Goal: Check status: Check status

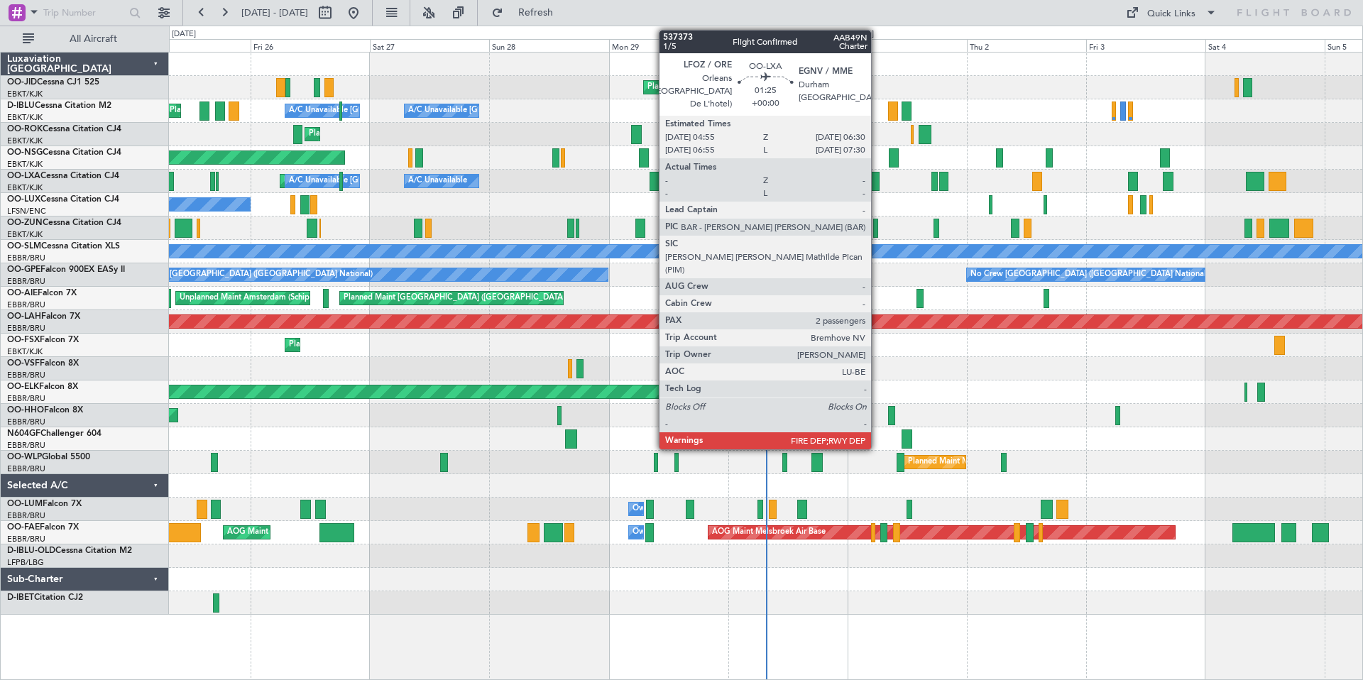
click at [878, 185] on div at bounding box center [875, 181] width 9 height 19
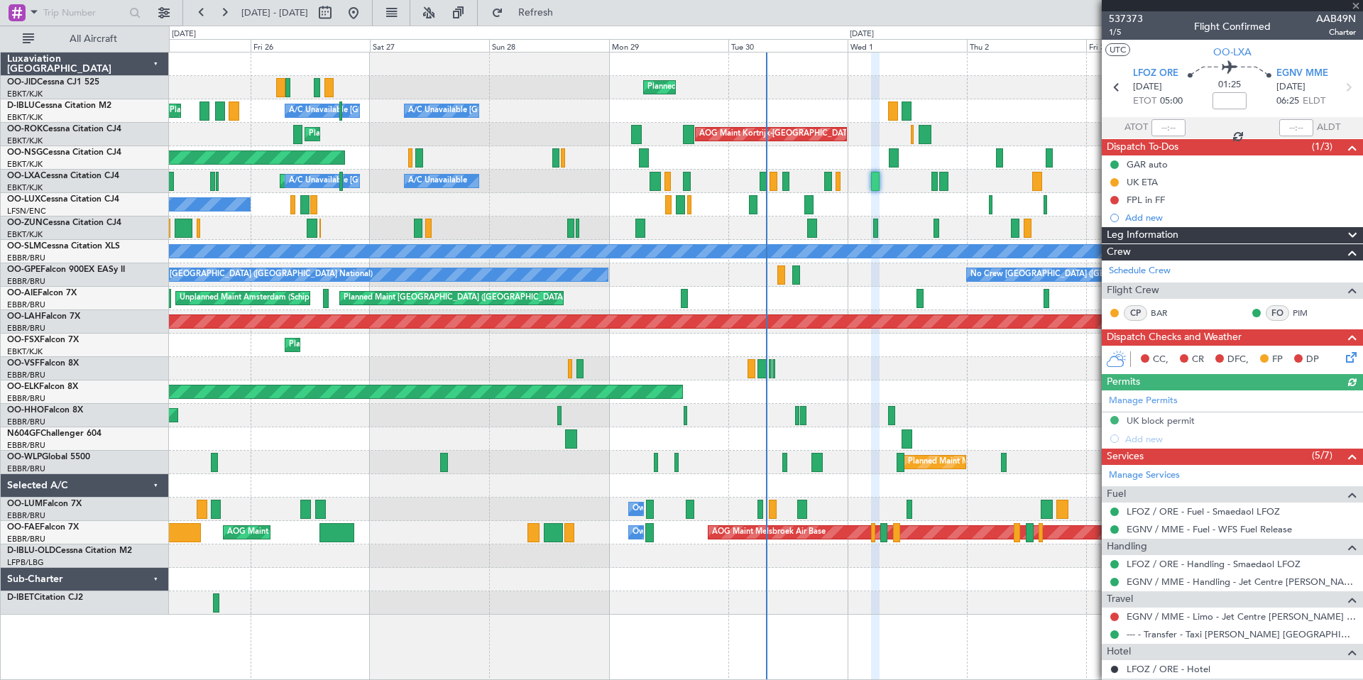
click at [1358, 8] on div at bounding box center [1232, 5] width 261 height 11
click at [1358, 6] on div at bounding box center [1232, 5] width 261 height 11
click at [1357, 4] on span at bounding box center [1356, 6] width 14 height 13
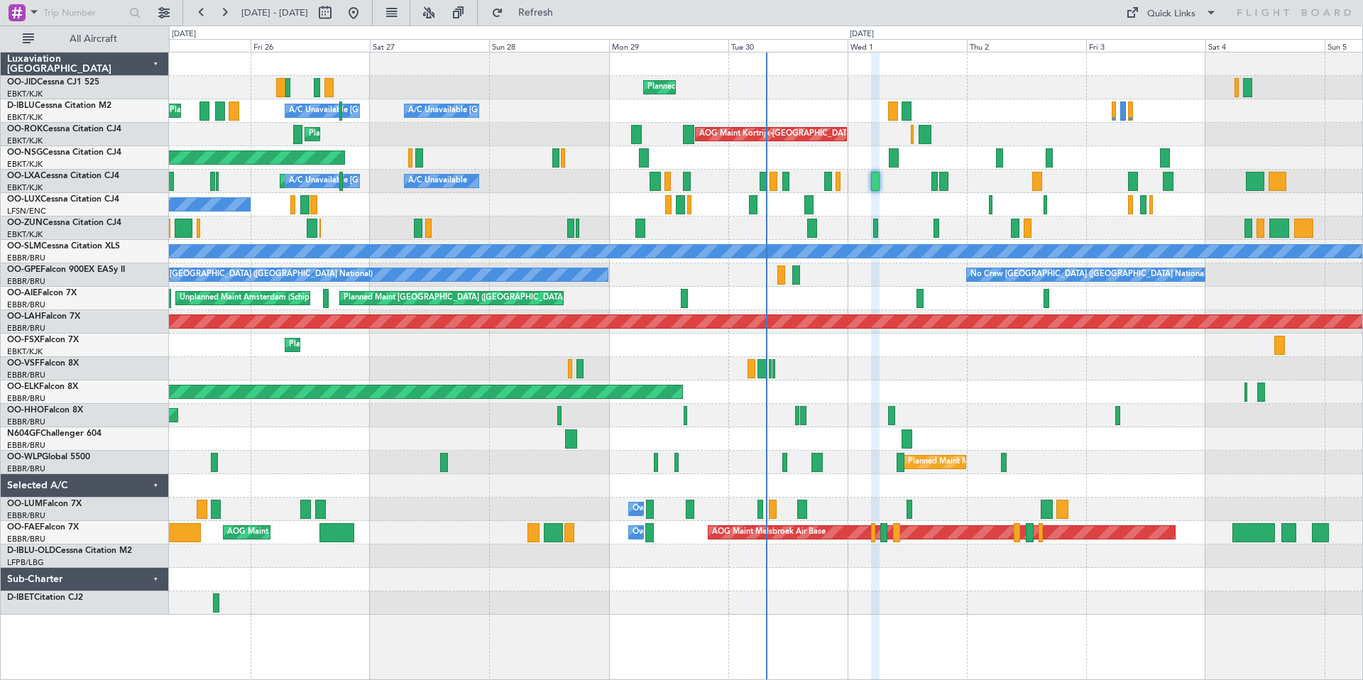
type input "0"
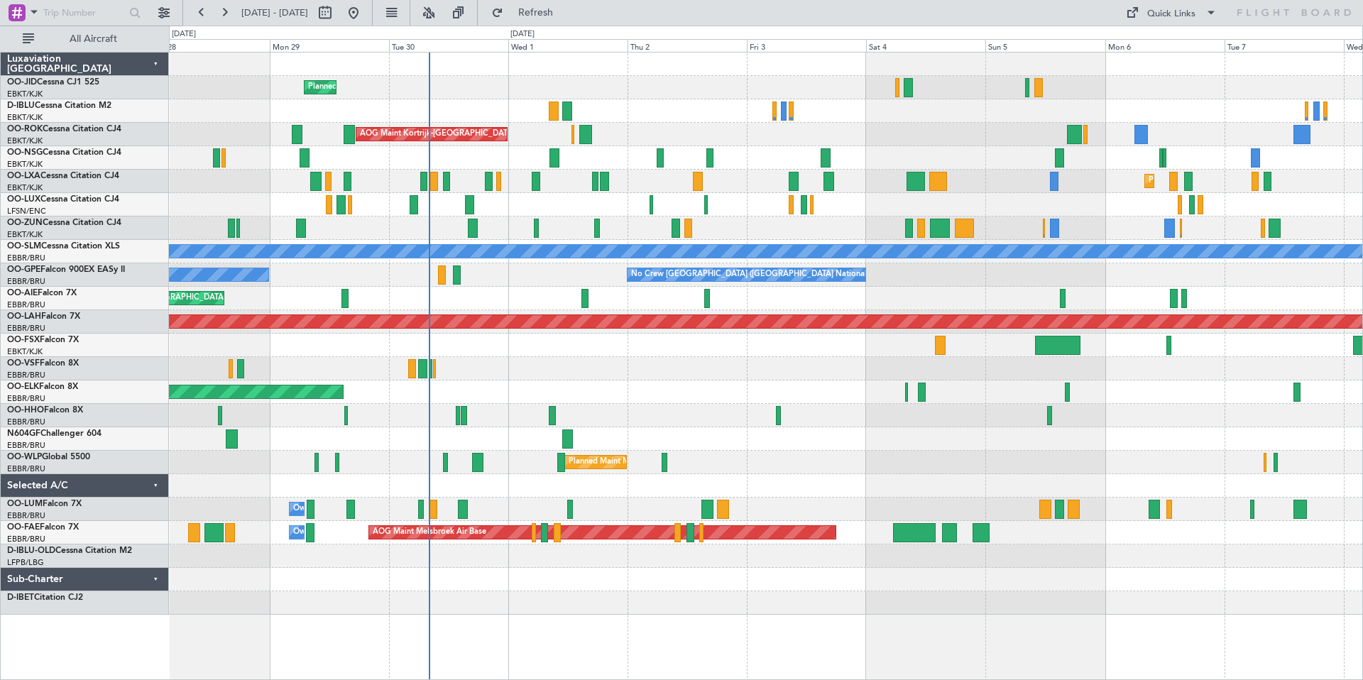
click at [883, 115] on div "Planned Maint Kortrijk-[GEOGRAPHIC_DATA] A/C Unavailable [GEOGRAPHIC_DATA] ([GE…" at bounding box center [766, 334] width 1194 height 562
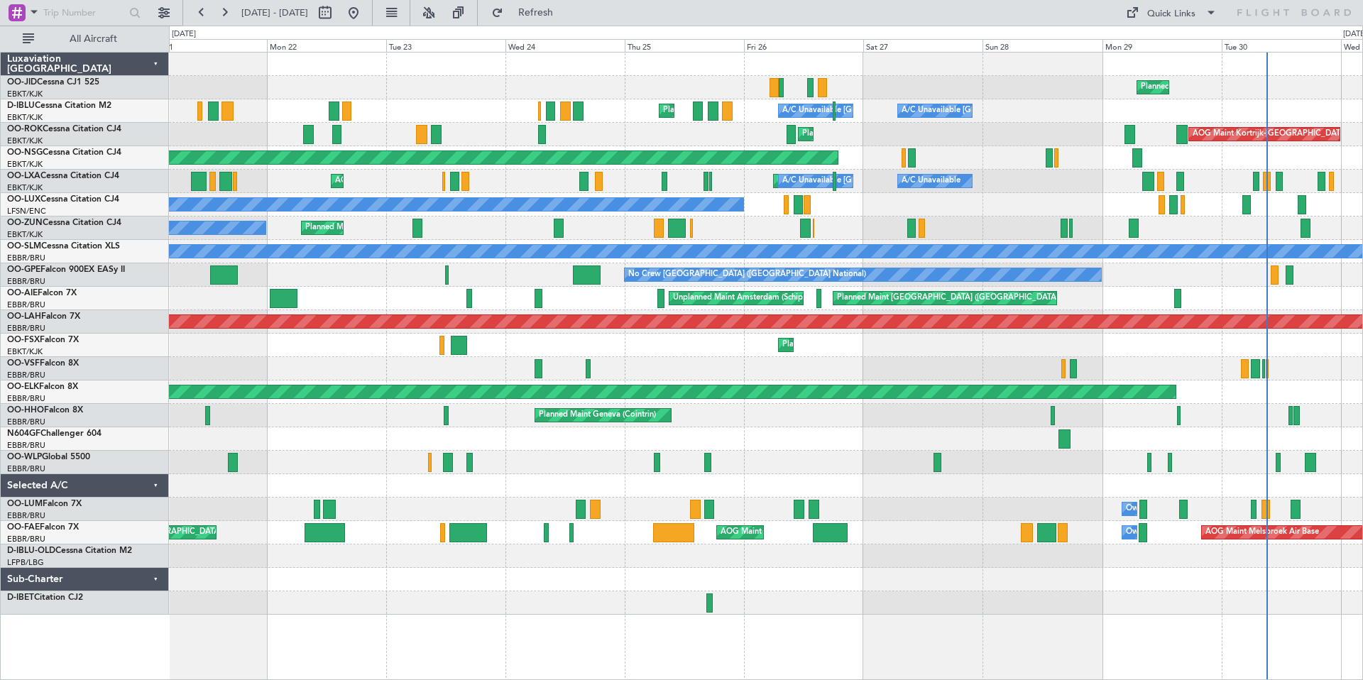
click at [1003, 102] on div "Planned Maint Kortrijk-[GEOGRAPHIC_DATA] A/C Unavailable [GEOGRAPHIC_DATA]-[GEO…" at bounding box center [766, 334] width 1194 height 562
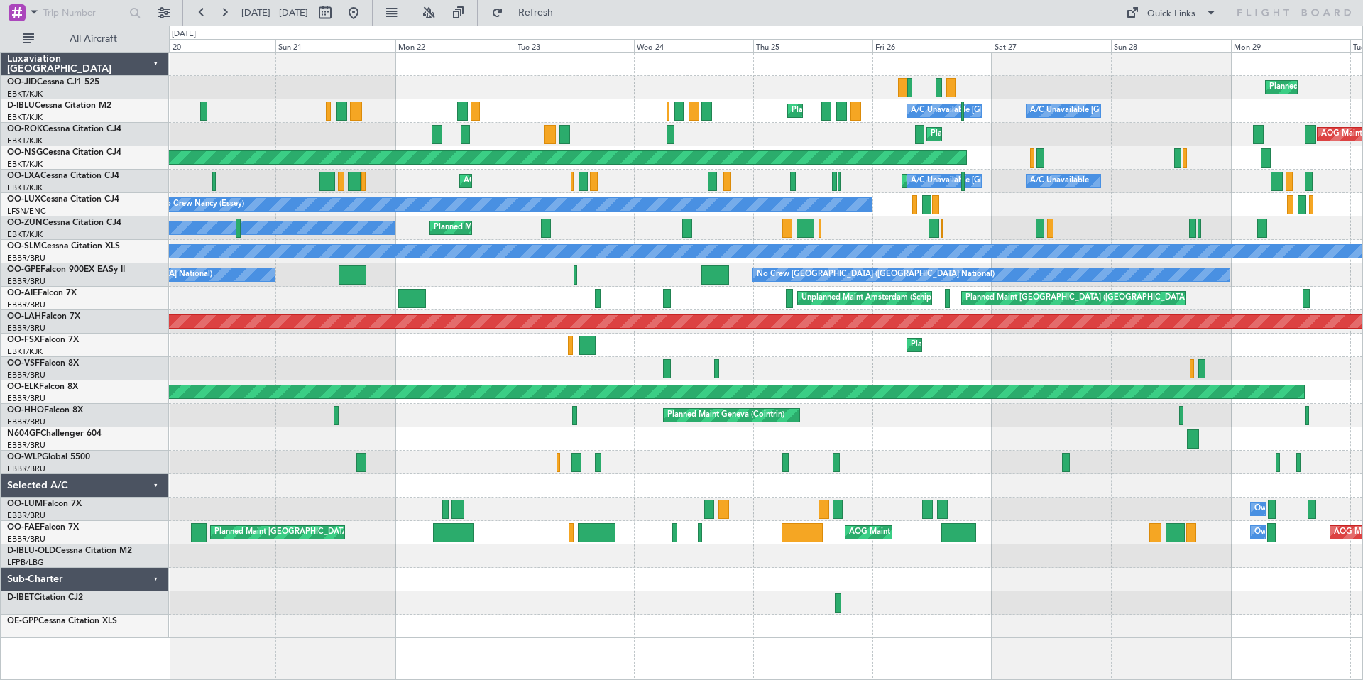
click at [533, 104] on div "Planned Maint Kortrijk-[GEOGRAPHIC_DATA] A/C Unavailable [GEOGRAPHIC_DATA]-[GEO…" at bounding box center [766, 346] width 1194 height 586
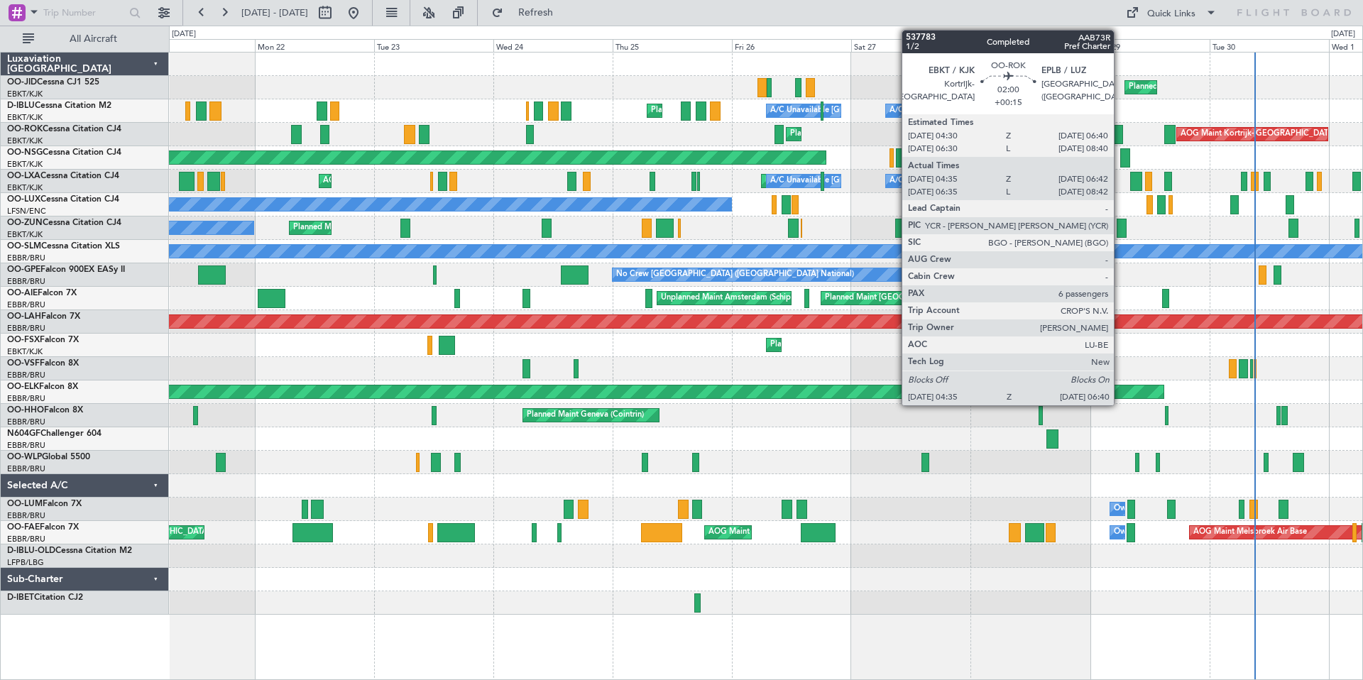
click at [1121, 134] on div at bounding box center [1118, 134] width 11 height 19
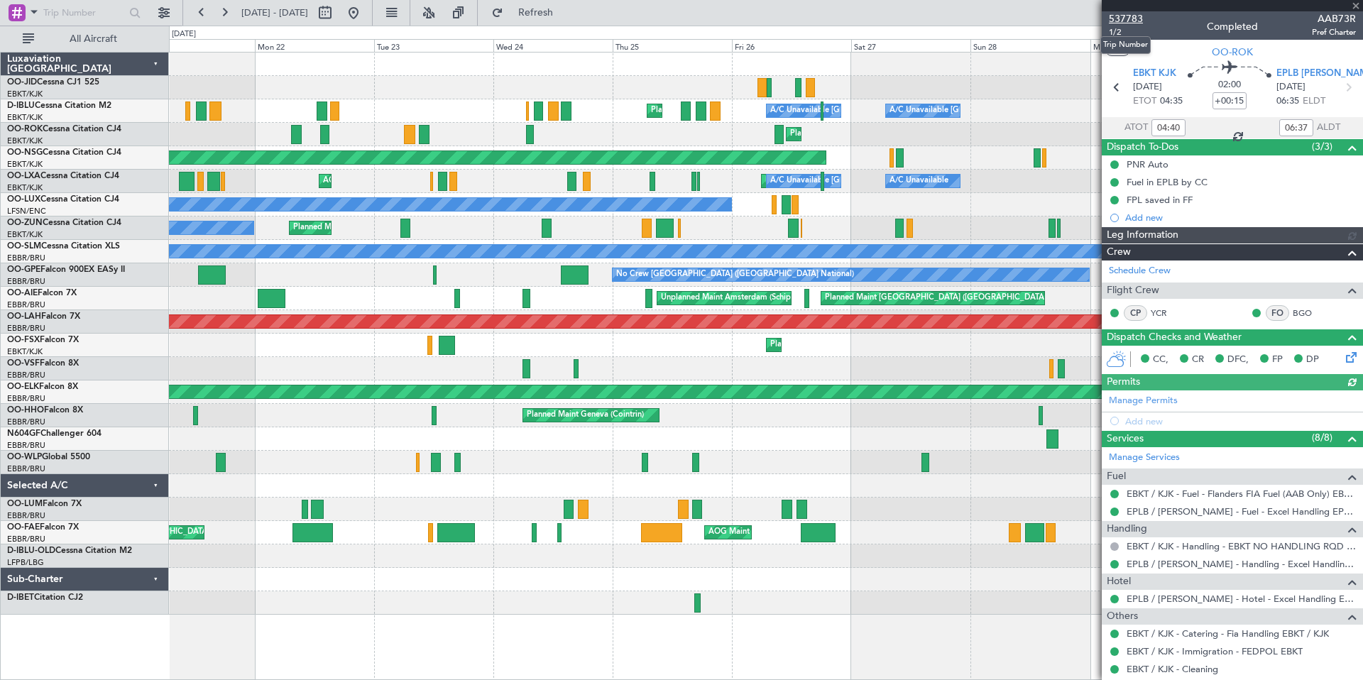
click at [1125, 16] on span "537783" at bounding box center [1126, 18] width 34 height 15
